Goal: Register for event/course

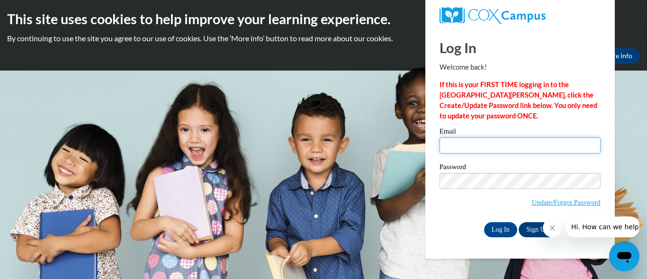
click at [453, 152] on input "Email" at bounding box center [520, 145] width 161 height 16
type input "y"
type input "sdmaynard@yhc.edu"
click at [647, 94] on body "This site uses cookies to help improve your learning experience. By continuing …" at bounding box center [323, 139] width 647 height 279
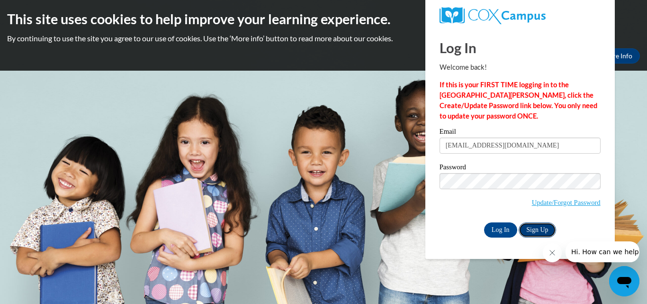
click at [530, 226] on link "Sign Up" at bounding box center [537, 229] width 37 height 15
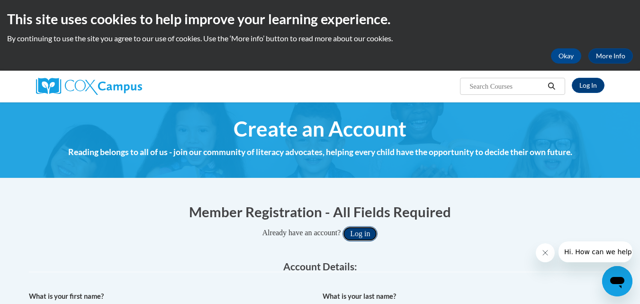
click at [354, 239] on button "Log in" at bounding box center [360, 233] width 35 height 15
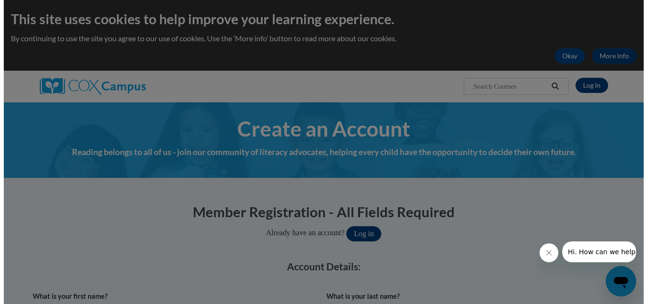
scroll to position [32, 0]
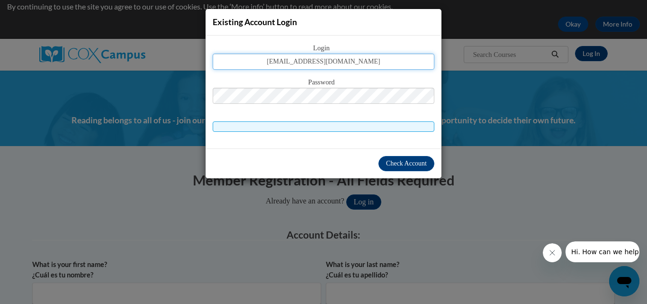
type input "sdmaynard@yhc.edu"
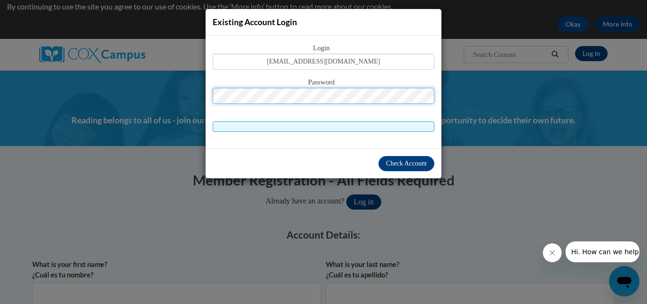
click at [346, 194] on button "Log in" at bounding box center [363, 201] width 35 height 15
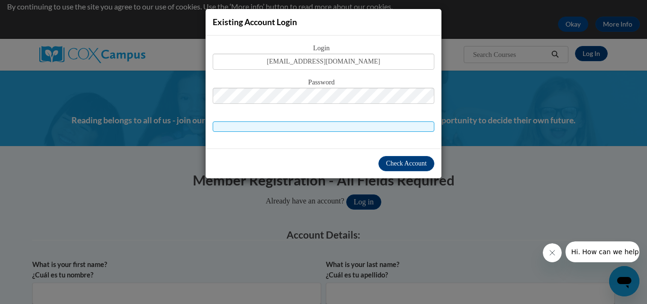
click at [306, 129] on span at bounding box center [324, 126] width 222 height 10
click at [394, 160] on span "Check Account" at bounding box center [406, 163] width 41 height 7
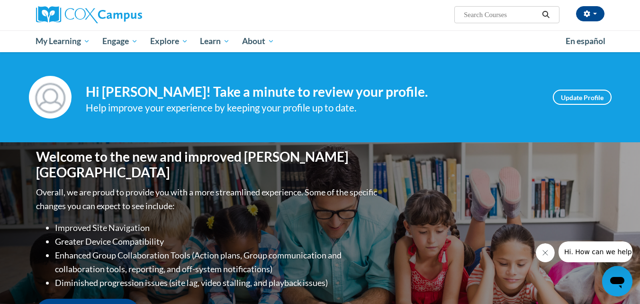
scroll to position [70, 0]
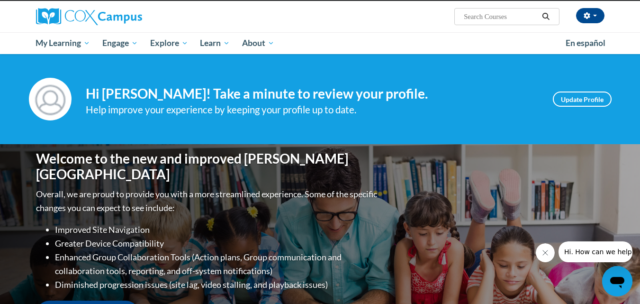
click at [513, 14] on input "Search..." at bounding box center [501, 16] width 76 height 11
type input "emergent"
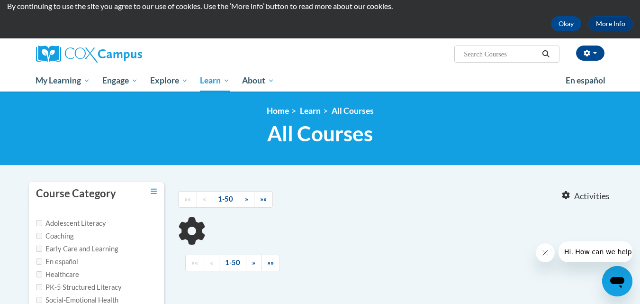
type input "emergent"
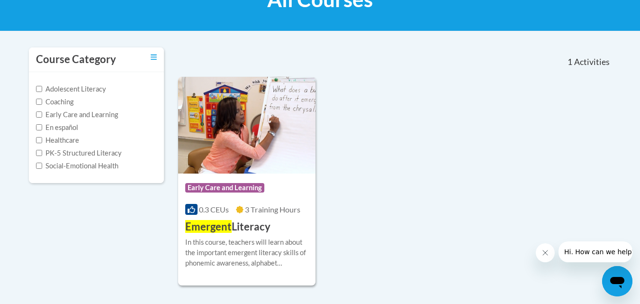
scroll to position [183, 0]
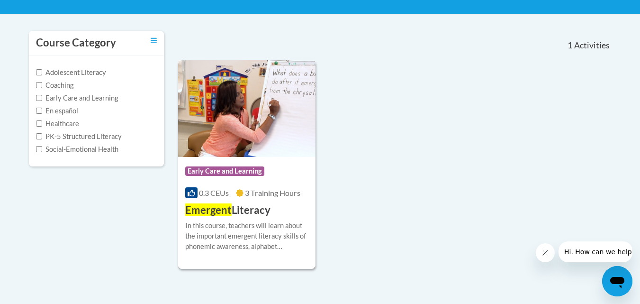
click at [242, 209] on h3 "Emergent Literacy" at bounding box center [227, 210] width 85 height 15
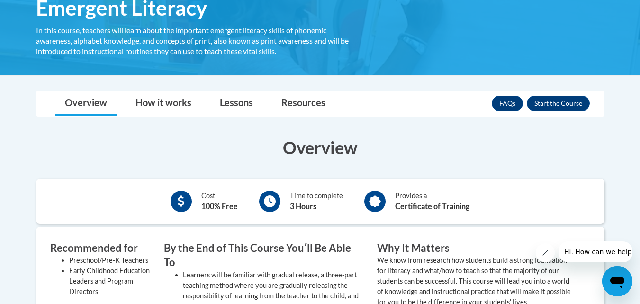
scroll to position [174, 0]
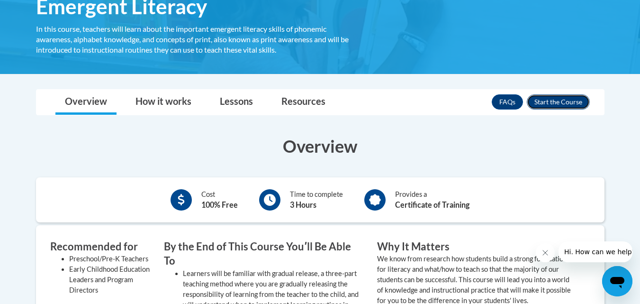
click at [561, 105] on button "Enroll" at bounding box center [558, 101] width 63 height 15
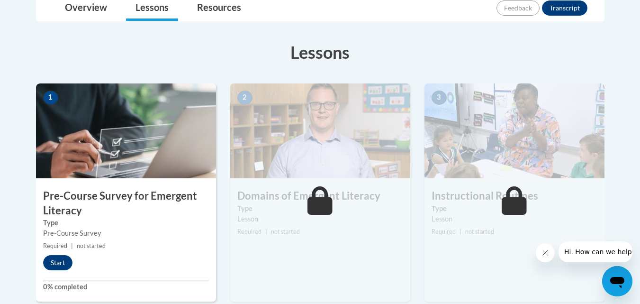
drag, startPoint x: 0, startPoint y: 0, endPoint x: 630, endPoint y: 108, distance: 639.4
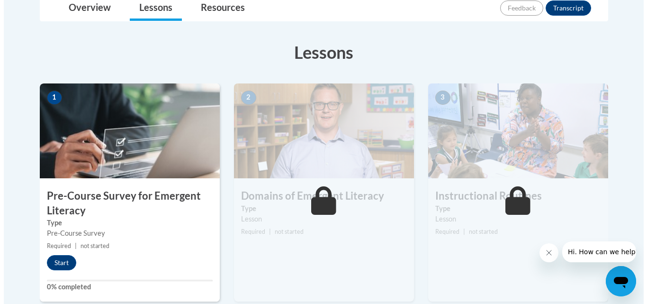
scroll to position [243, 0]
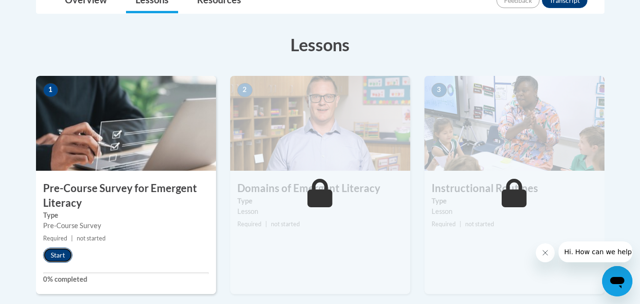
click at [55, 256] on button "Start" at bounding box center [57, 254] width 29 height 15
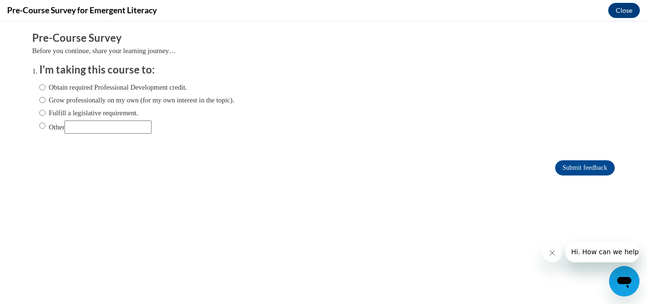
scroll to position [0, 0]
click at [85, 83] on label "Obtain required Professional Development credit." at bounding box center [113, 87] width 148 height 10
click at [45, 83] on input "Obtain required Professional Development credit." at bounding box center [42, 87] width 6 height 10
radio input "true"
click at [562, 161] on input "Submit feedback" at bounding box center [585, 167] width 60 height 15
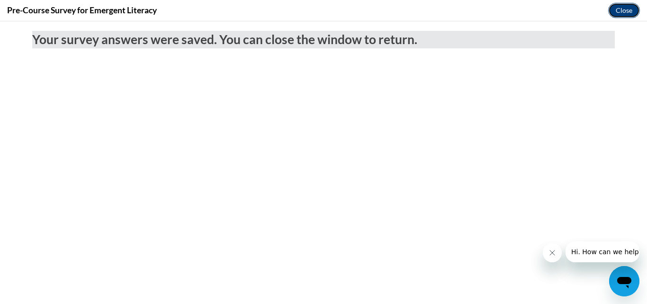
click at [617, 16] on button "Close" at bounding box center [624, 10] width 32 height 15
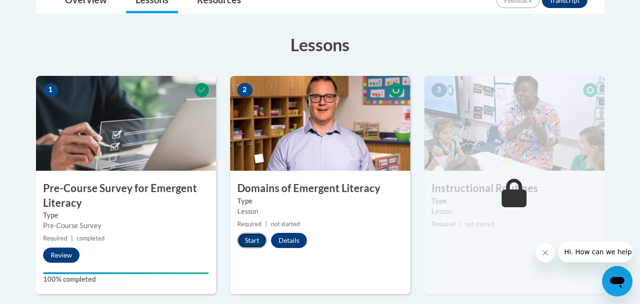
click at [248, 239] on button "Start" at bounding box center [251, 240] width 29 height 15
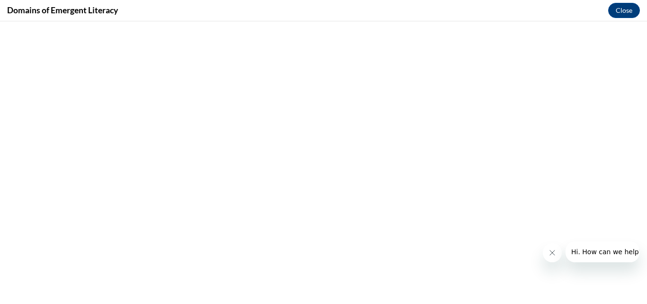
click at [558, 250] on button "Close message from company" at bounding box center [551, 252] width 19 height 19
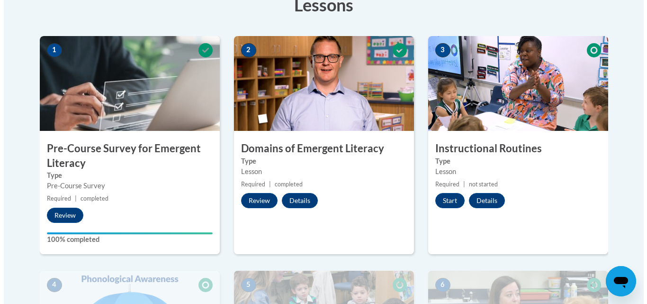
scroll to position [279, 0]
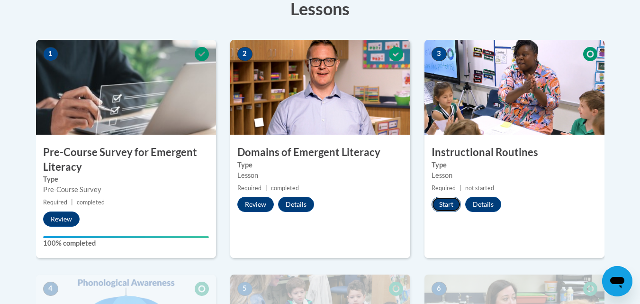
click at [452, 204] on button "Start" at bounding box center [446, 204] width 29 height 15
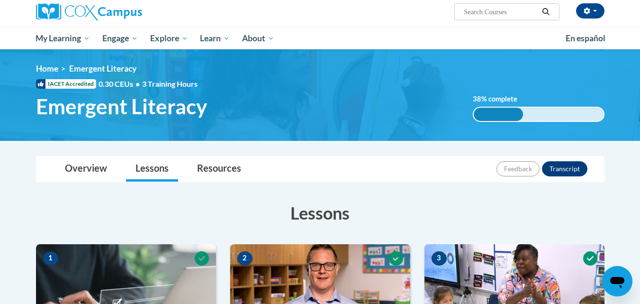
scroll to position [47, 0]
